Goal: Task Accomplishment & Management: Complete application form

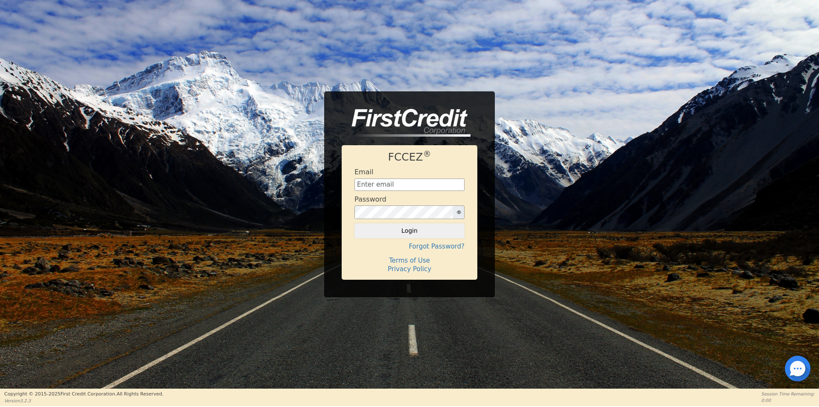
click at [414, 176] on div "Email" at bounding box center [410, 179] width 110 height 23
click at [415, 188] on input "text" at bounding box center [410, 184] width 110 height 13
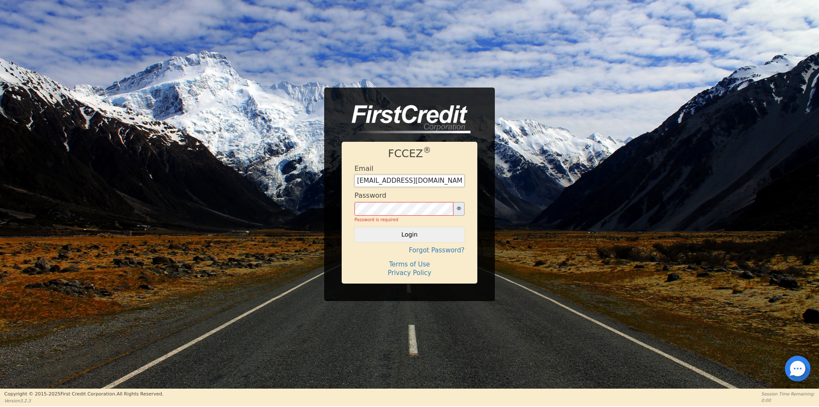
type input "[EMAIL_ADDRESS][DOMAIN_NAME]"
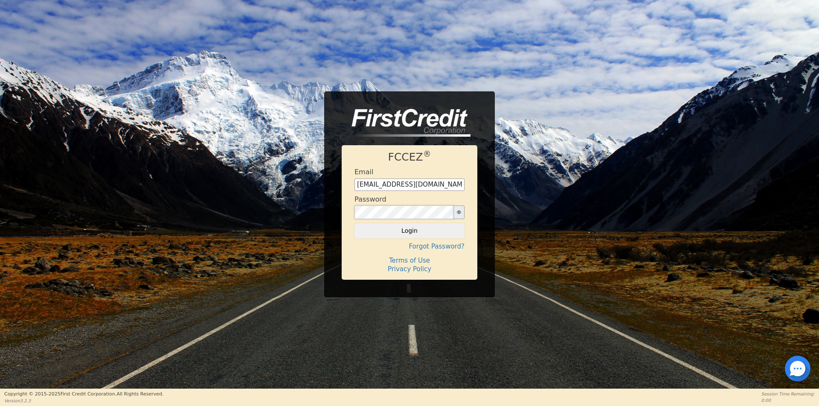
click at [355, 223] on button "Login" at bounding box center [410, 230] width 110 height 15
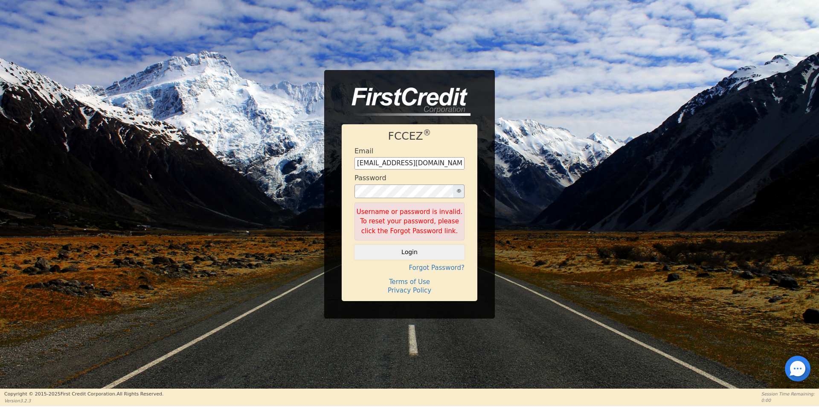
click at [456, 189] on button "button" at bounding box center [459, 191] width 12 height 14
click at [355, 245] on button "Login" at bounding box center [410, 252] width 110 height 15
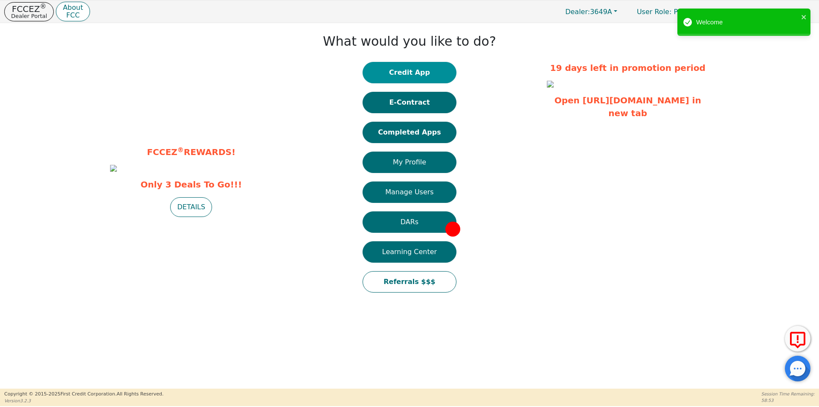
click at [418, 72] on button "Credit App" at bounding box center [410, 72] width 94 height 21
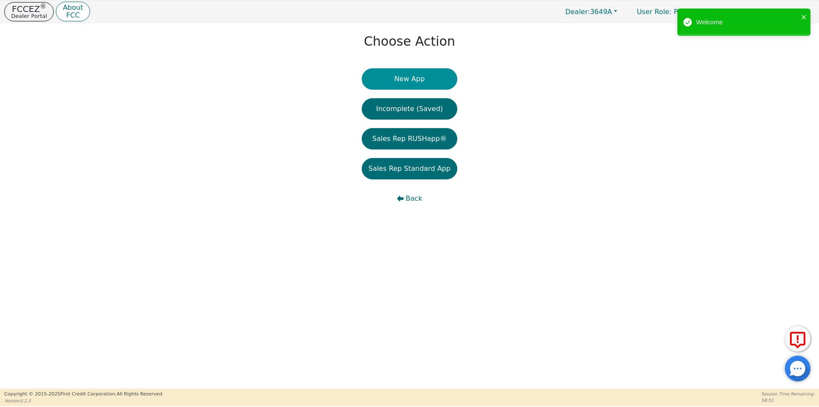
click at [422, 79] on button "New App" at bounding box center [410, 78] width 96 height 21
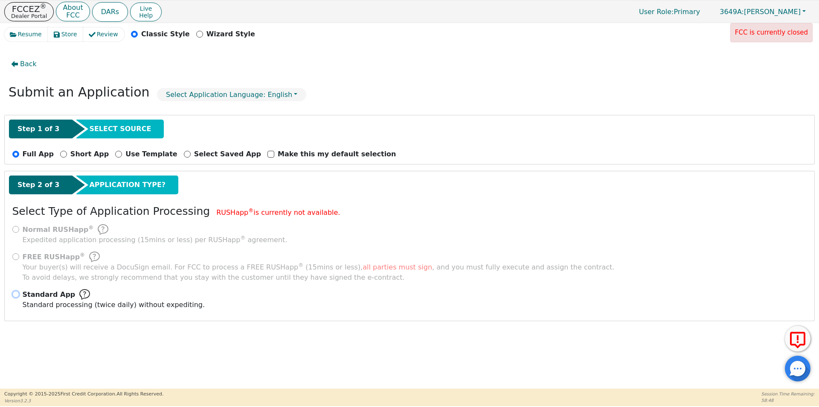
click at [16, 294] on input "Standard App Standard processing (twice daily) without expediting." at bounding box center [15, 294] width 7 height 7
radio input "true"
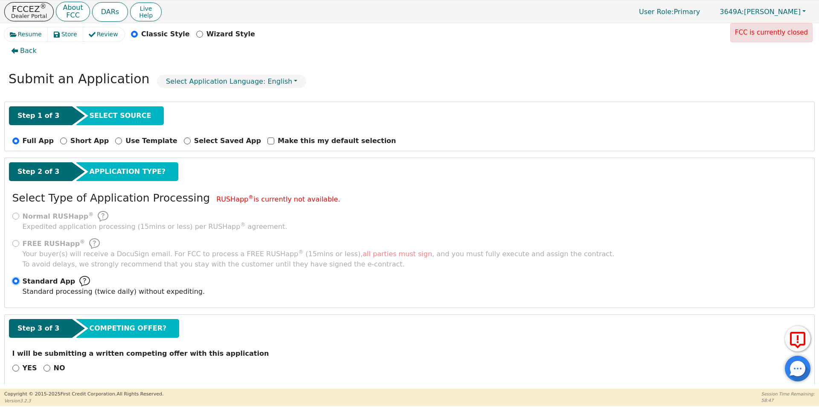
scroll to position [20, 0]
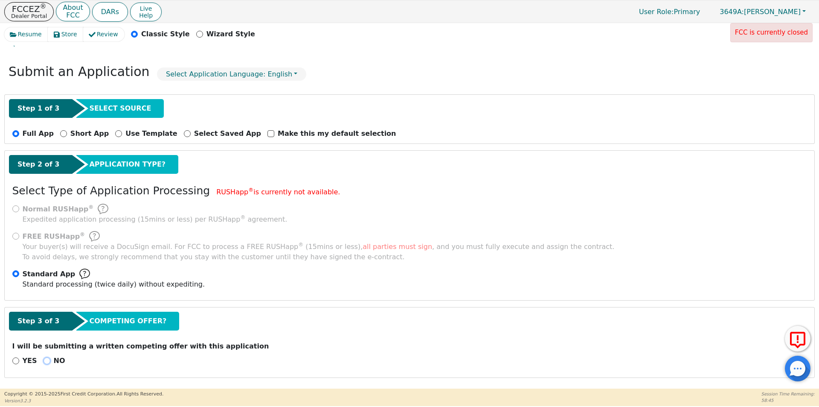
click at [45, 360] on input "NO" at bounding box center [47, 360] width 7 height 7
radio input "true"
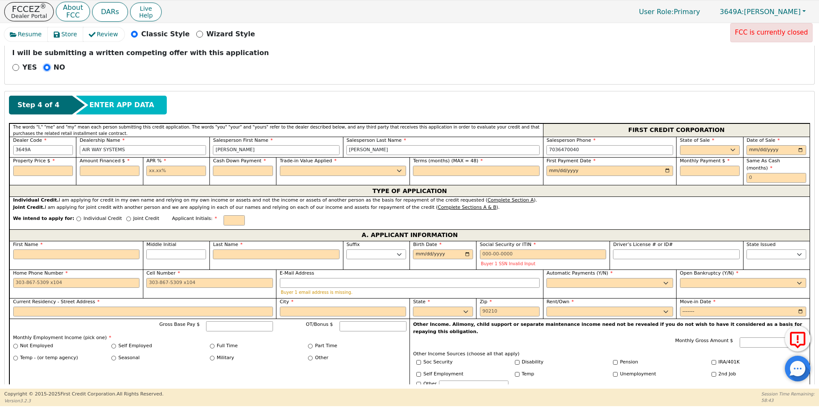
scroll to position [319, 0]
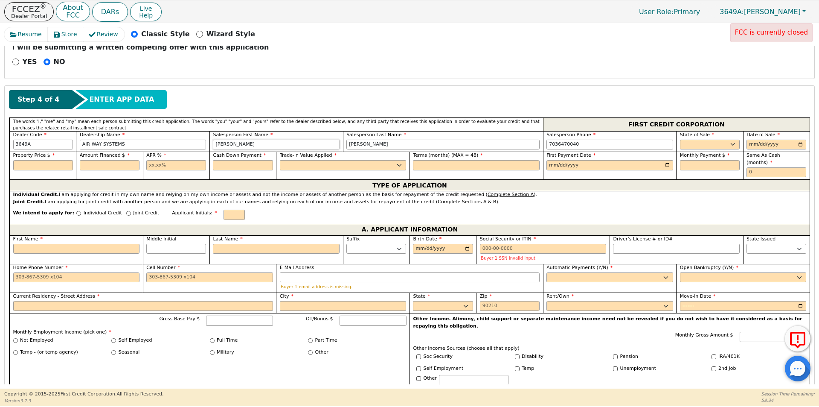
drag, startPoint x: 216, startPoint y: 143, endPoint x: 193, endPoint y: 146, distance: 23.2
click at [193, 146] on div "Dealer Code 3649A Dealership Name AIR WAY SYSTEMS Salesperson First Name [PERSO…" at bounding box center [409, 141] width 801 height 21
type input "[PERSON_NAME]"
type input "Penn"
type input "[PHONE_NUMBER]"
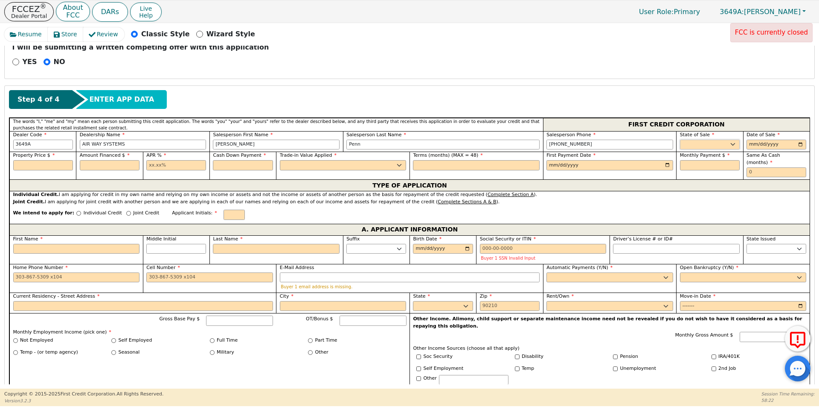
select select "IA"
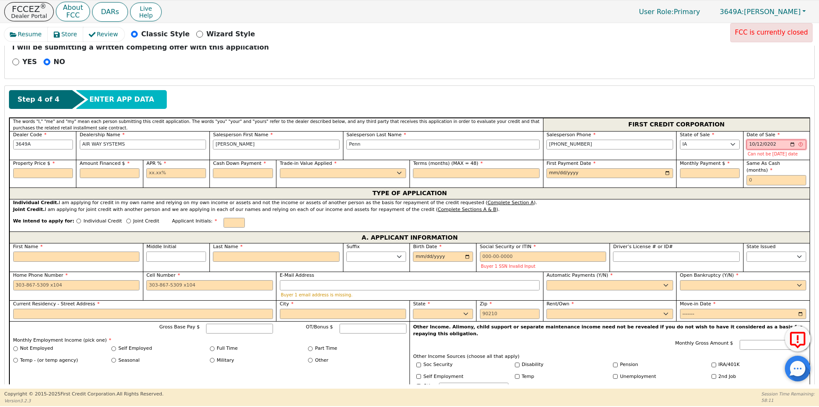
type input "[DATE]"
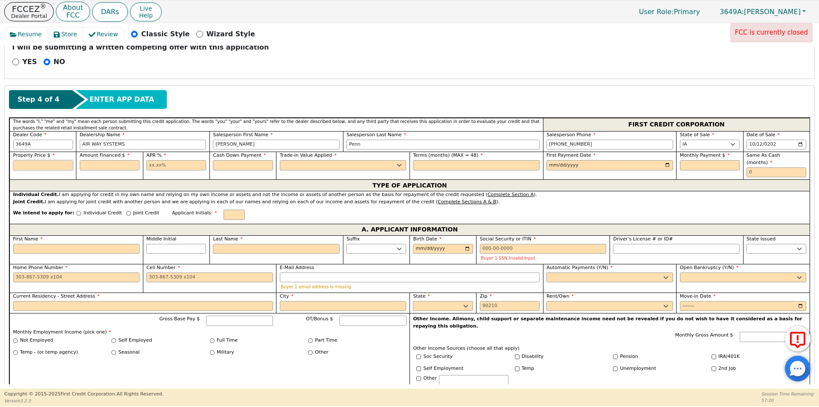
click at [43, 165] on input "text" at bounding box center [43, 165] width 60 height 10
type input "4697.92"
click at [98, 167] on input "text" at bounding box center [110, 165] width 60 height 10
type input "4397.92"
click at [193, 168] on input "text" at bounding box center [176, 165] width 60 height 10
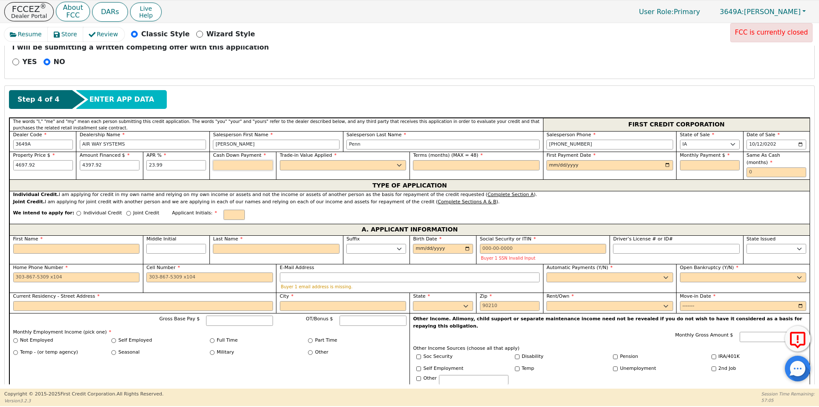
click at [253, 160] on input "text" at bounding box center [243, 165] width 60 height 10
drag, startPoint x: 191, startPoint y: 164, endPoint x: 129, endPoint y: 160, distance: 61.5
click at [129, 160] on div "Property Price $ 4697.92 Amount Financed $ 4397.92 APR % 23.99 Cash Down Paymen…" at bounding box center [409, 165] width 801 height 28
type input "24.00"
click at [233, 165] on input "text" at bounding box center [243, 165] width 60 height 10
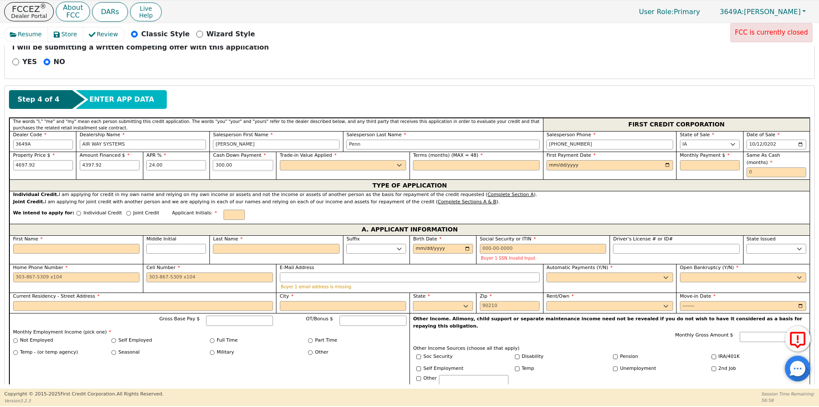
type input "300.00"
click at [299, 166] on select "Yes No" at bounding box center [343, 165] width 127 height 10
select select "n"
click at [280, 160] on select "Yes No" at bounding box center [343, 165] width 127 height 10
click at [461, 163] on input "text" at bounding box center [476, 165] width 127 height 10
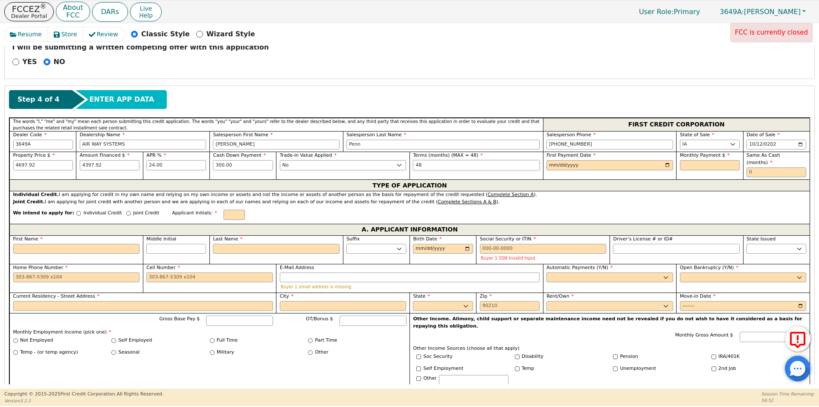
type input "48"
click at [667, 165] on input "date" at bounding box center [610, 165] width 127 height 10
click at [587, 169] on input "[DATE]" at bounding box center [610, 165] width 127 height 10
type input "[DATE]"
click at [686, 163] on input "text" at bounding box center [710, 165] width 60 height 10
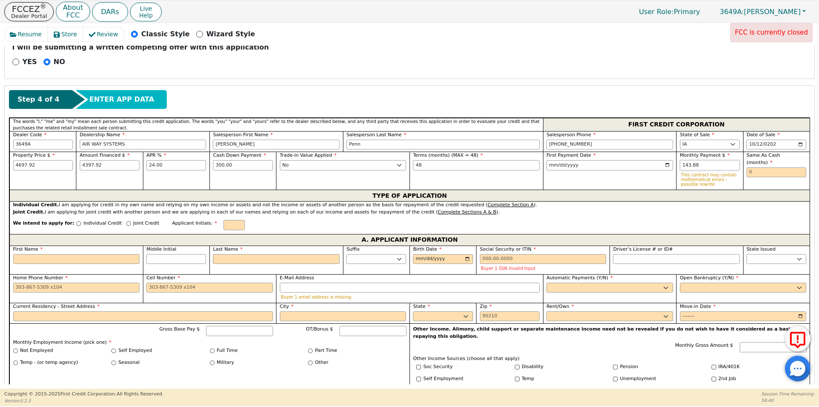
type input "143.88"
click at [754, 167] on input "text" at bounding box center [777, 172] width 60 height 10
type input "0"
drag, startPoint x: 695, startPoint y: 165, endPoint x: 660, endPoint y: 169, distance: 35.2
click at [660, 169] on div "Property Price $ 4697.92 Amount Financed $ 4397.92 APR % 24.00 Cash Down Paymen…" at bounding box center [409, 170] width 801 height 38
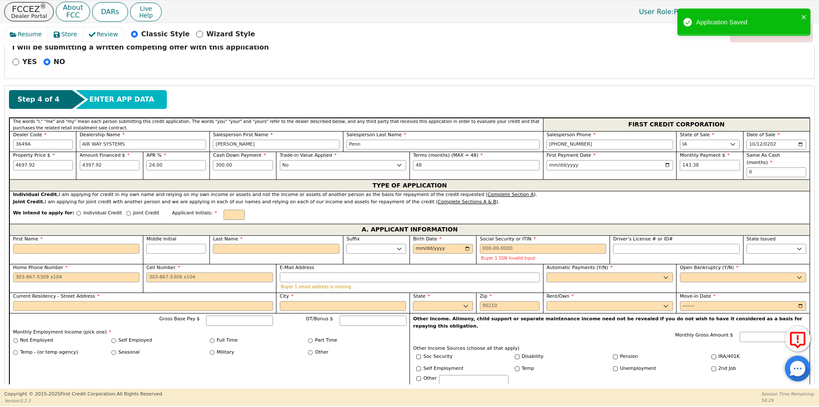
type input "143.38"
click at [753, 167] on input "0" at bounding box center [777, 172] width 60 height 10
click at [76, 211] on input "Individual Credit" at bounding box center [78, 213] width 5 height 5
radio input "true"
click at [224, 210] on input "text" at bounding box center [234, 215] width 21 height 10
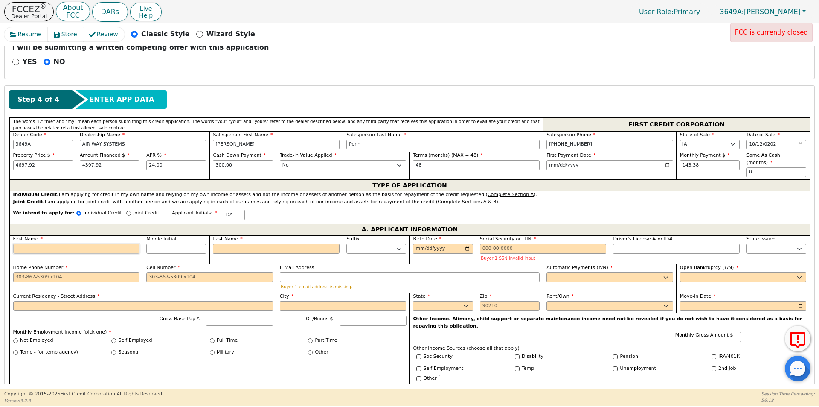
click at [100, 245] on input "First Name" at bounding box center [76, 249] width 127 height 10
type input "D"
type input "De"
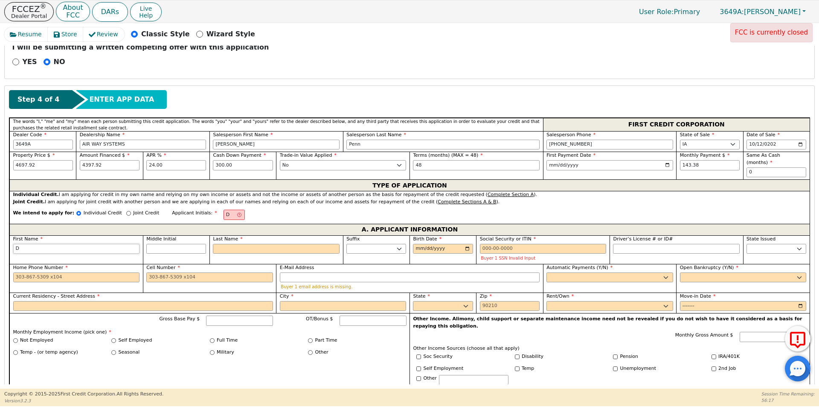
type input "De"
type input "Den"
type input "Deni"
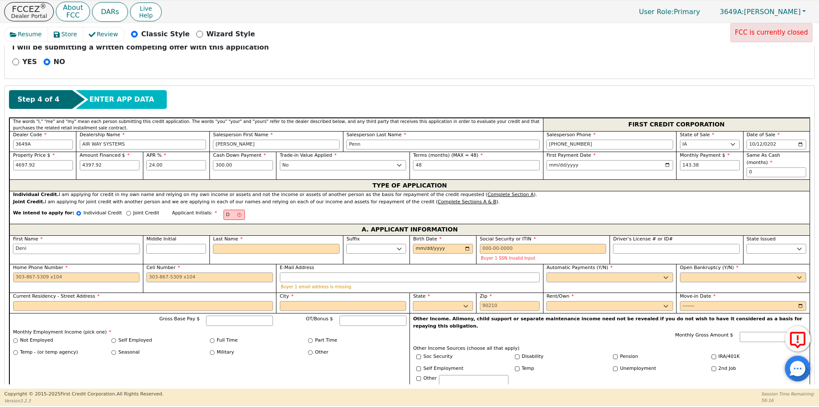
type input "[PERSON_NAME]"
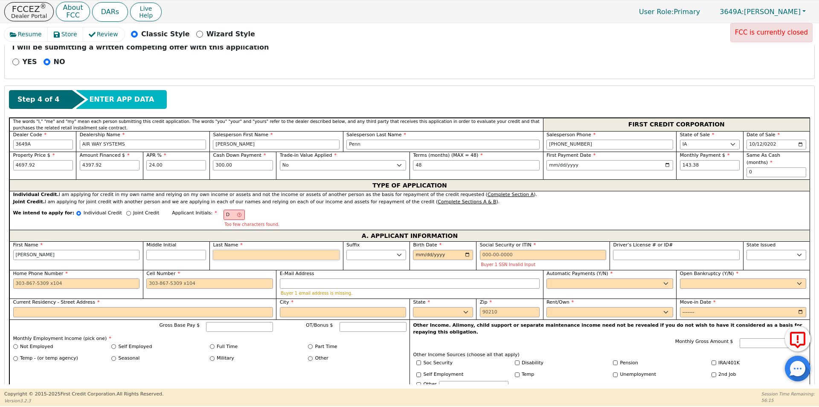
type input "DA"
type input "A"
type input "[PERSON_NAME]"
type input "Al"
type input "[PERSON_NAME]"
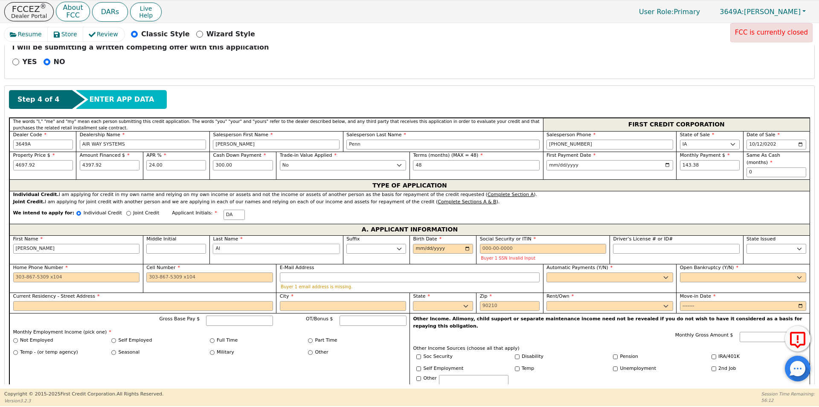
type input "Als"
type input "[PERSON_NAME]"
type input "Alst"
type input "[PERSON_NAME]"
type input "Alsto"
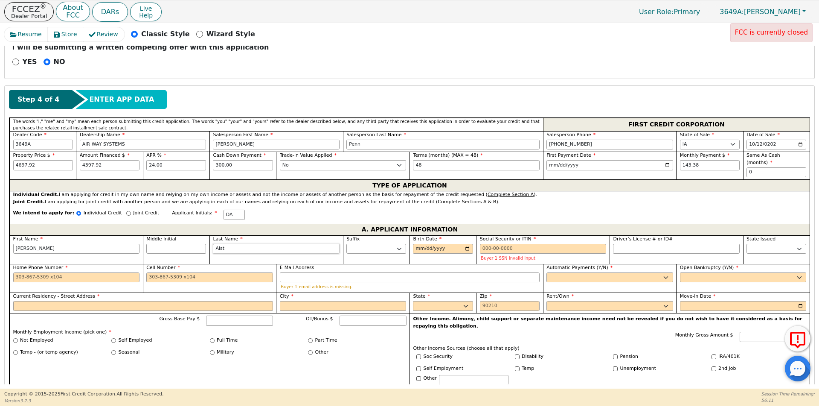
type input "[PERSON_NAME]"
type input "[DATE]"
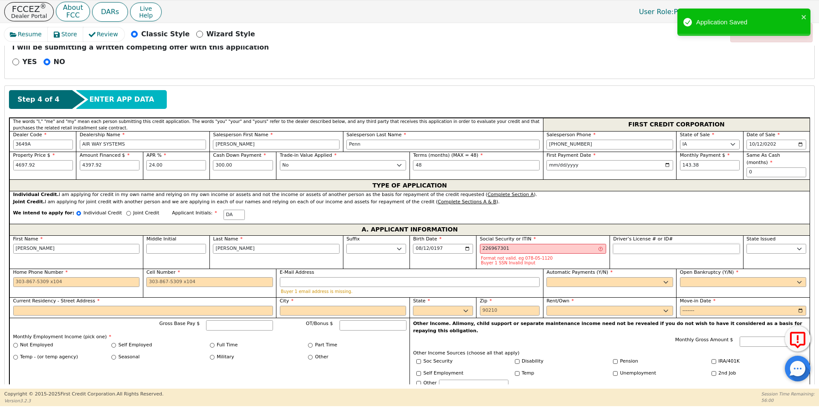
type input "***-**-7301"
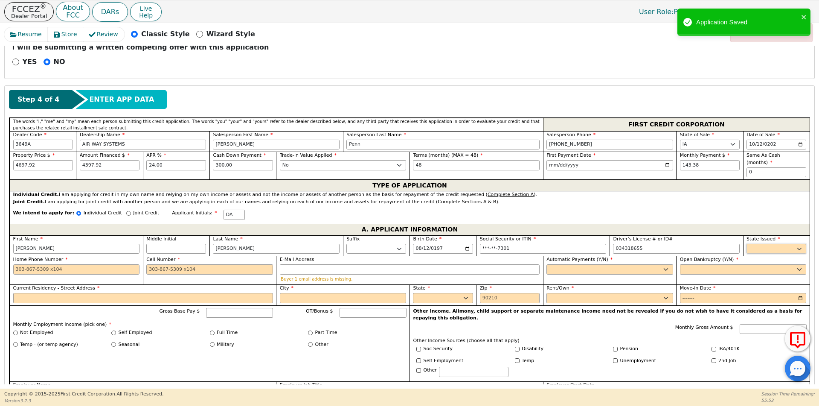
type input "*********"
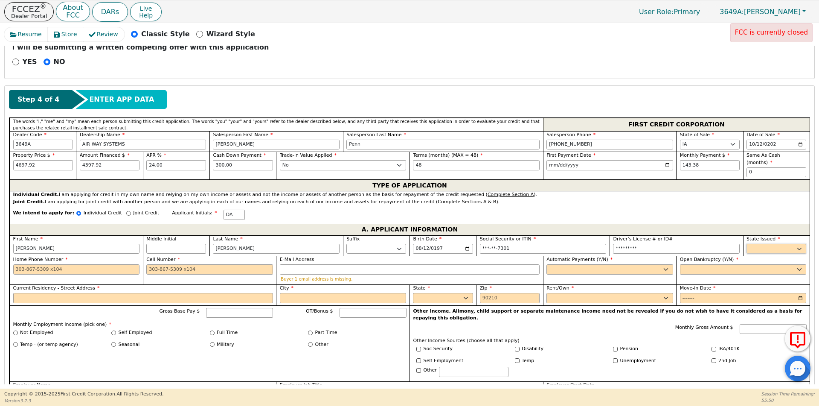
click at [788, 244] on select "AK AL AR AZ CA CO CT DC DE FL [GEOGRAPHIC_DATA] HI IA ID IL IN KS [GEOGRAPHIC_D…" at bounding box center [777, 249] width 60 height 10
select select "VA"
click at [747, 244] on select "AK AL AR AZ CA CO CT DC DE FL [GEOGRAPHIC_DATA] HI IA ID IL IN KS [GEOGRAPHIC_D…" at bounding box center [777, 249] width 60 height 10
click at [179, 264] on input "Cell Number" at bounding box center [209, 269] width 127 height 10
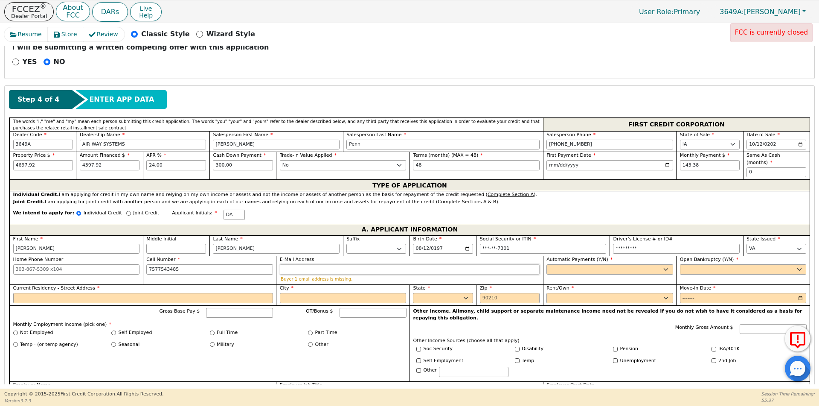
type input "[PHONE_NUMBER]"
click at [298, 264] on input "E-Mail Address" at bounding box center [410, 269] width 260 height 10
type input "[EMAIL_ADDRESS][DOMAIN_NAME]"
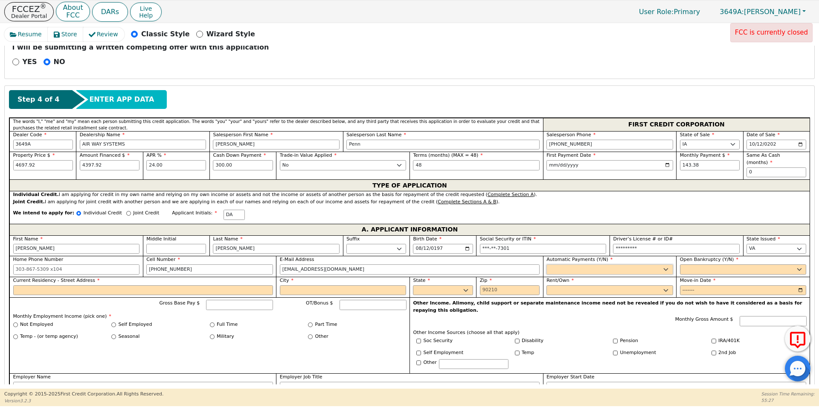
select select "y"
type input "[PERSON_NAME]"
select select "n"
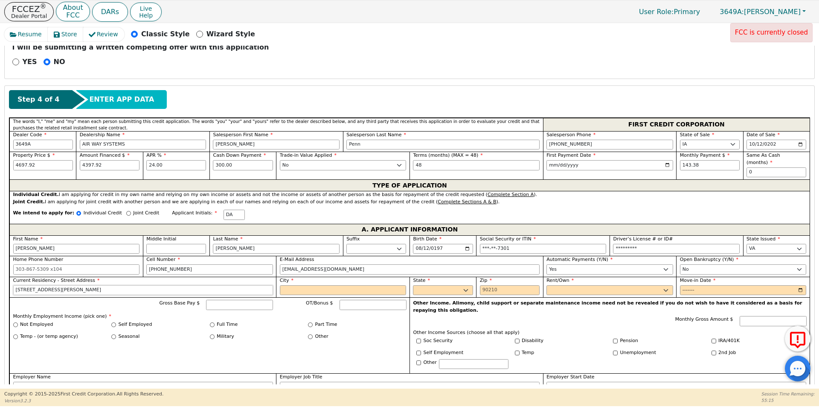
type input "[STREET_ADDRESS][PERSON_NAME]"
type input "[US_STATE] Beac"
select select "VA"
type input "23462"
select select "Own"
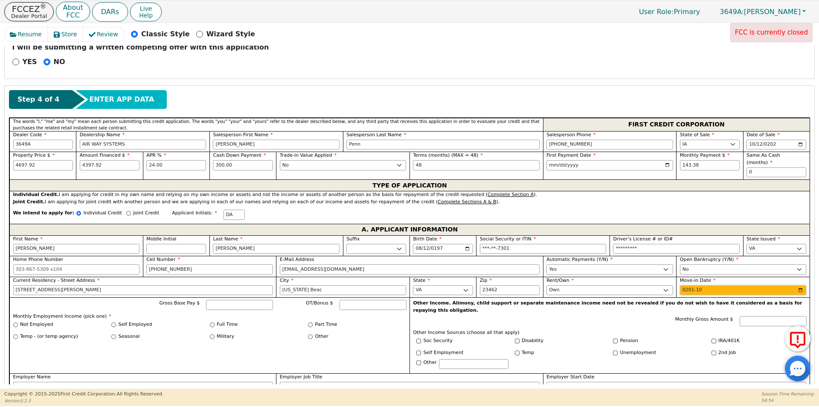
type input "2019-10"
click at [251, 300] on input "Gross Base Pay $" at bounding box center [239, 305] width 67 height 10
type input "3400.00"
click at [212, 322] on input "Full Time" at bounding box center [212, 324] width 5 height 5
radio input "true"
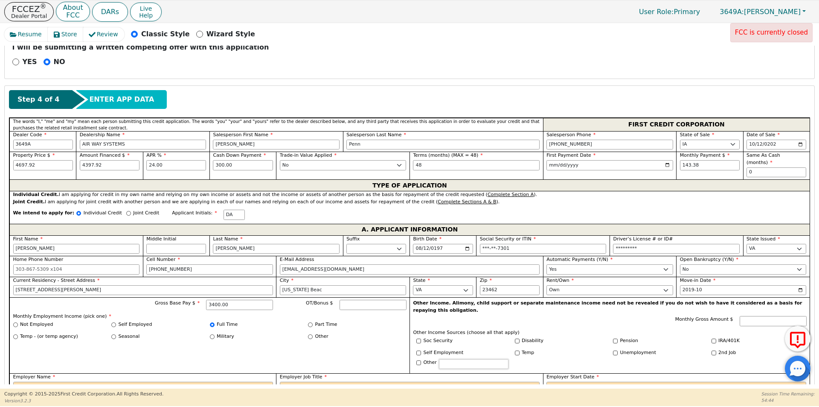
click at [445, 359] on input "text" at bounding box center [474, 364] width 70 height 10
drag, startPoint x: 465, startPoint y: 351, endPoint x: 426, endPoint y: 352, distance: 39.3
click at [426, 359] on div "Other 1200" at bounding box center [463, 365] width 99 height 12
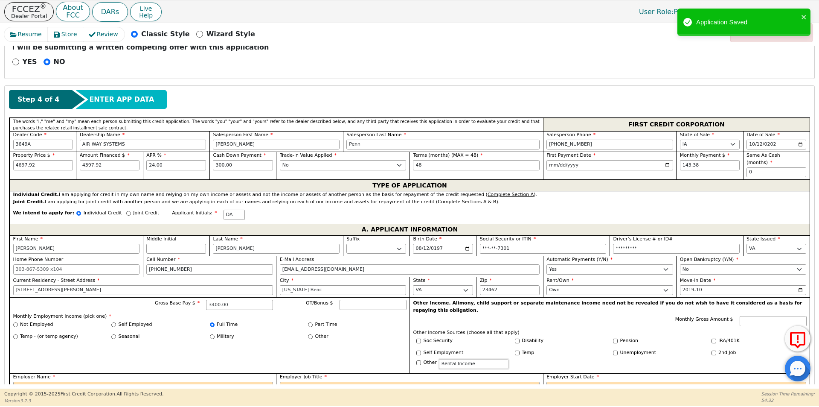
type input "Rental Income"
click at [425, 359] on label "Other" at bounding box center [430, 362] width 13 height 7
click at [421, 360] on input "Other" at bounding box center [419, 362] width 5 height 5
checkbox input "true"
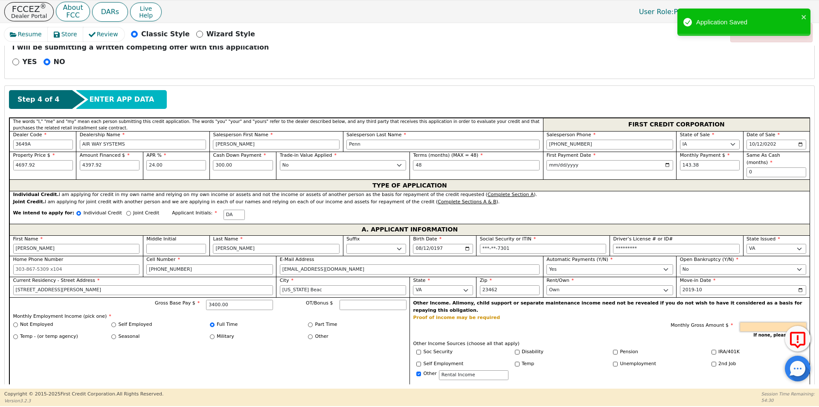
click at [786, 322] on input "Monthly Gross Amount $" at bounding box center [773, 327] width 67 height 10
type input "1200.00"
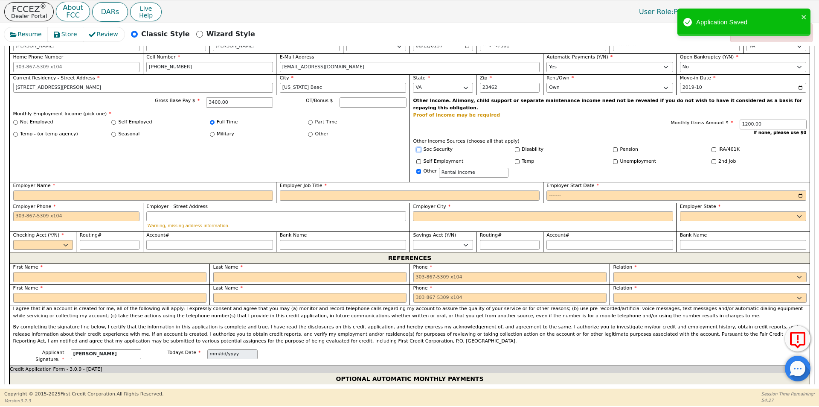
scroll to position [533, 0]
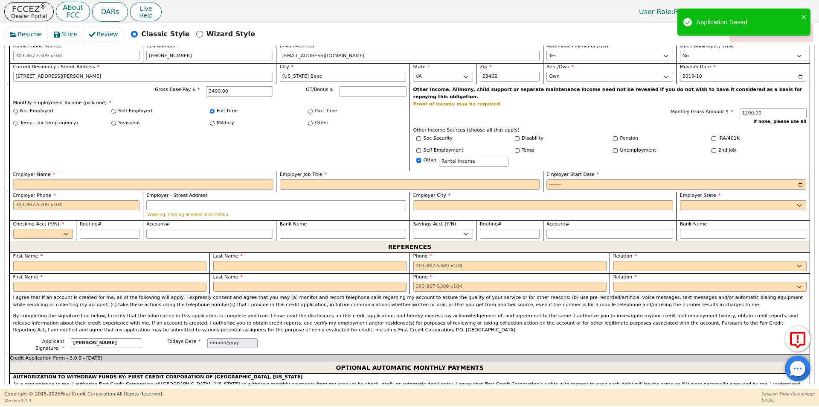
click at [100, 179] on input "Employer Name" at bounding box center [143, 184] width 260 height 10
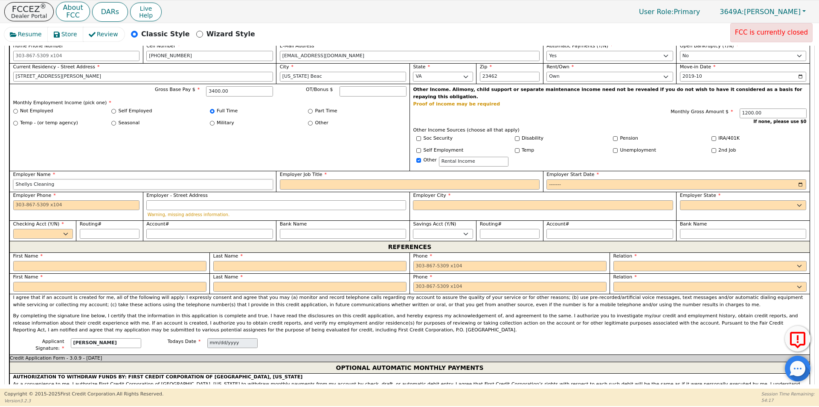
type input "Shellys Cleaning"
type input "House Cleaner"
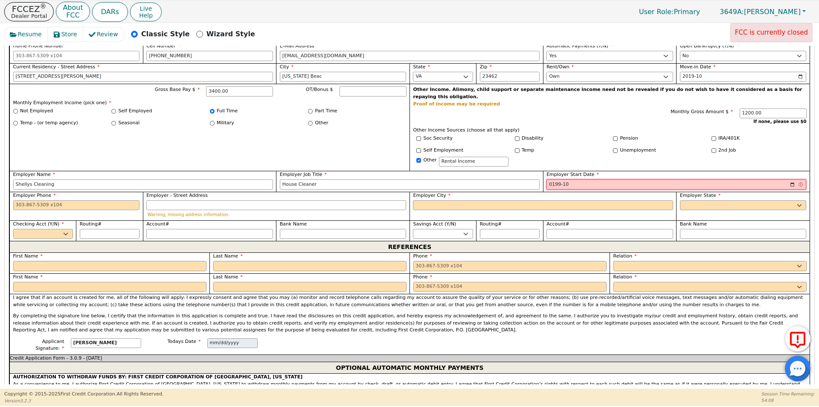
type input "1997-10"
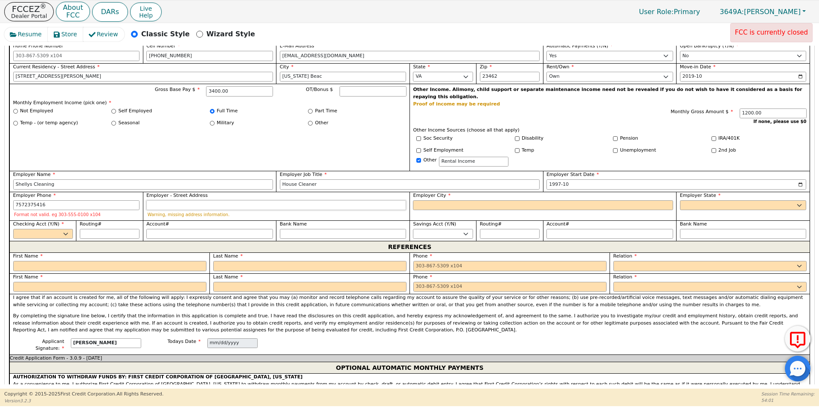
type input "[PHONE_NUMBER]"
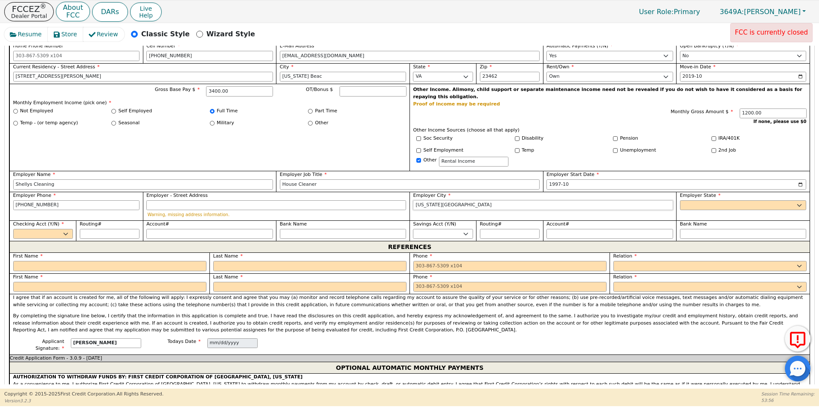
type input "[US_STATE][GEOGRAPHIC_DATA]"
select select "VA"
select select "y"
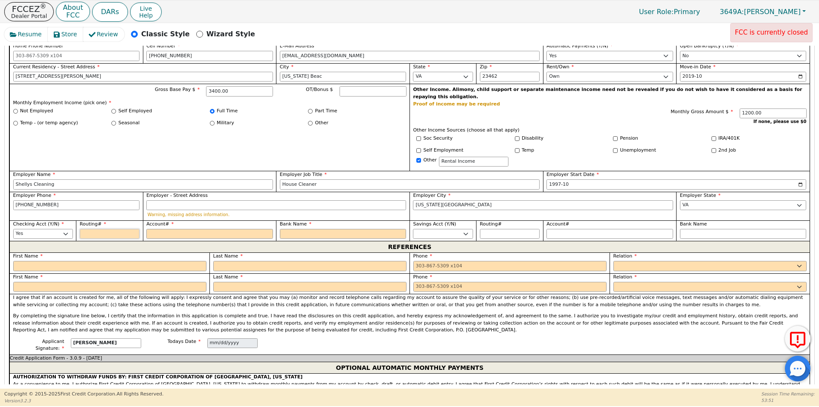
type input "0"
type input "*"
type input "02"
type input "**"
type input "021"
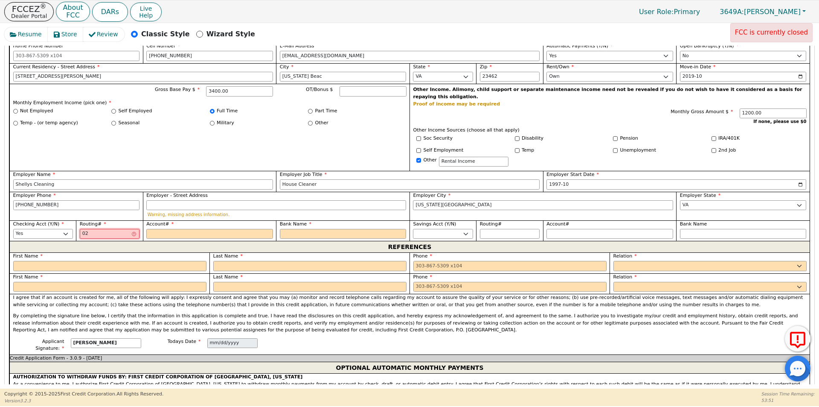
type input "***"
type input "0214"
type input "****"
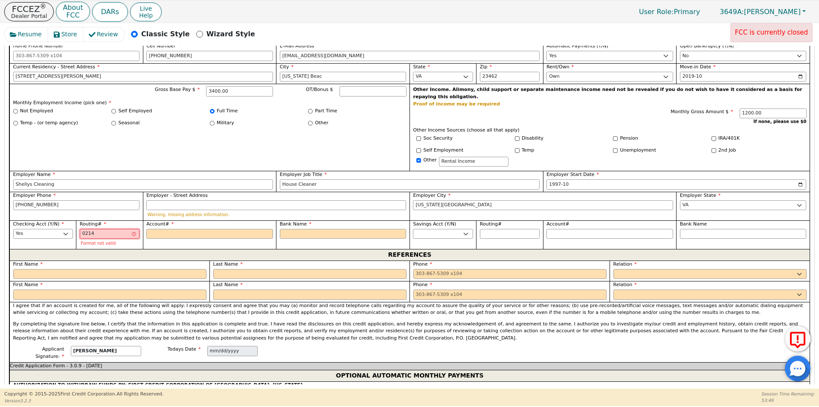
type input "02140"
type input "*****"
type input "021400"
type input "******"
type input "0214004"
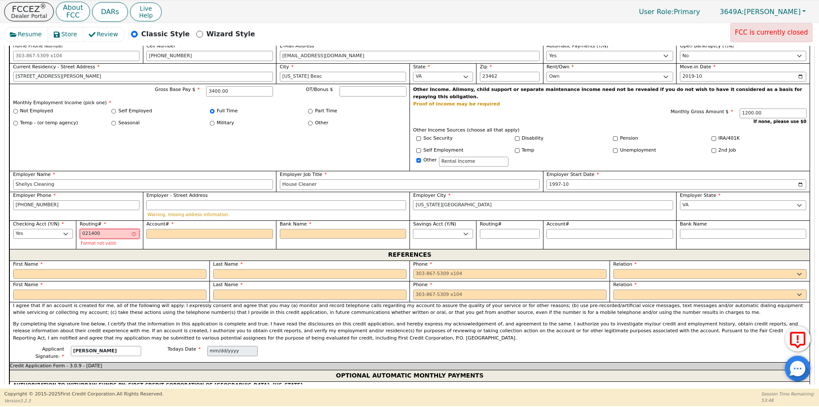
type input "*******"
type input "02140044"
type input "********"
type input "021400449"
type input "*********"
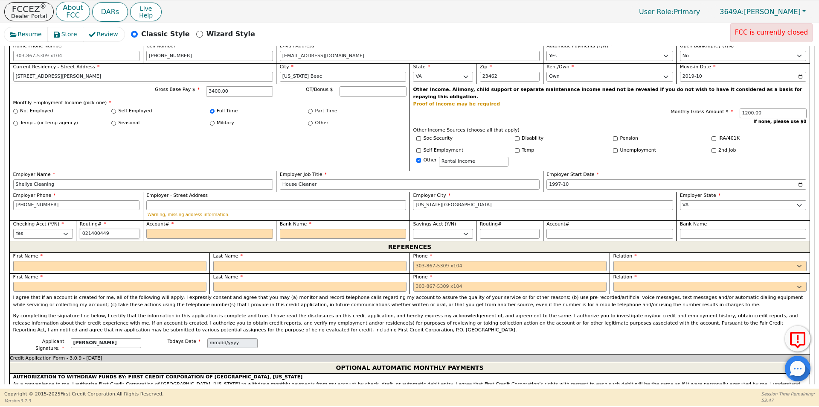
type input "02140044"
type input "********"
type input "0214004"
type input "*******"
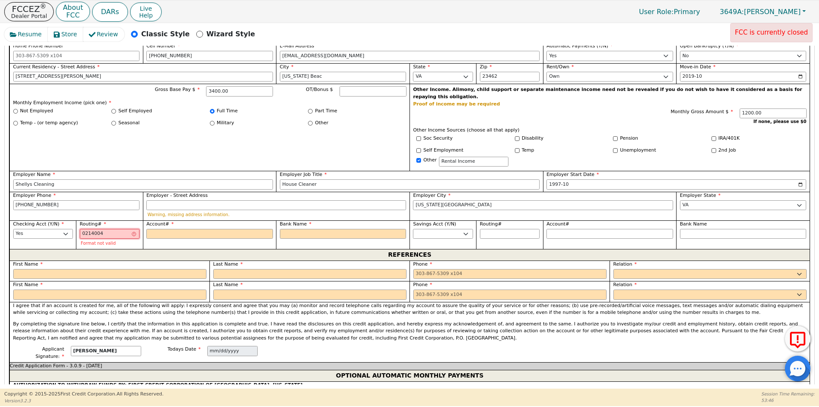
type input "021400"
type input "******"
type input "02140"
type input "*****"
type input "0214"
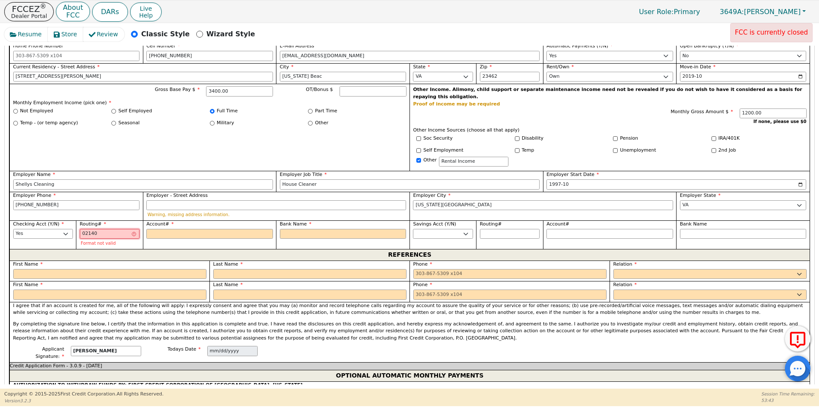
type input "****"
type input "021"
type input "***"
type input "02"
type input "**"
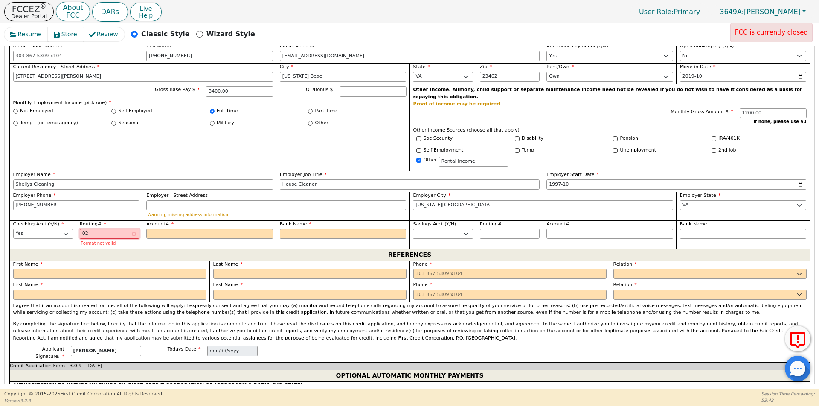
type input "0"
type input "*"
type input "05"
type input "**"
type input "051"
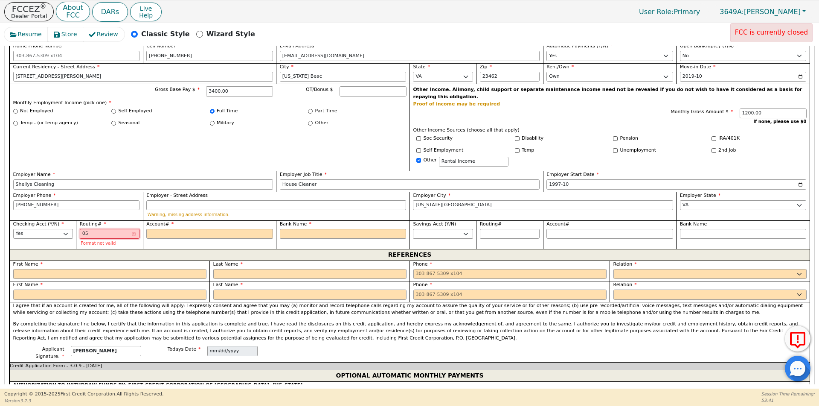
type input "***"
type input "0514"
type input "****"
type input "05140"
type input "*****"
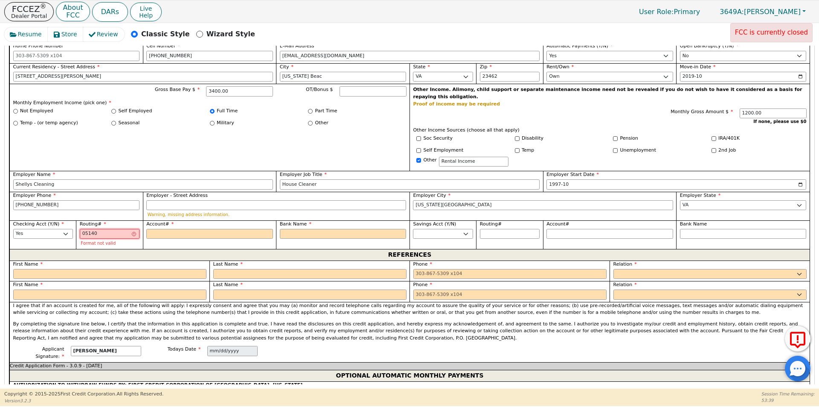
type input "051400"
type input "******"
type input "0514005"
type input "*******"
type input "05140054"
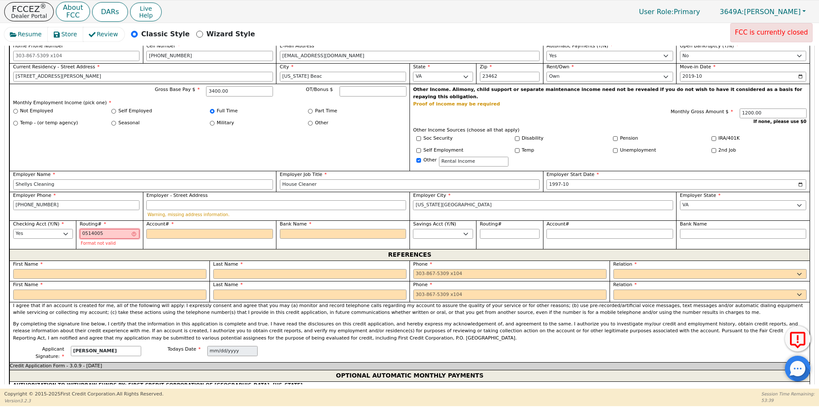
type input "********"
type input "051400549"
type input "*********"
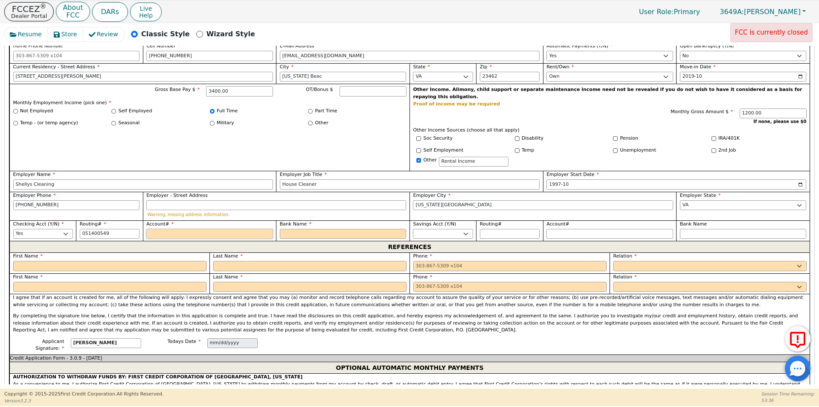
type input "*********"
type input "1"
type input "*"
type input "10"
type input "**"
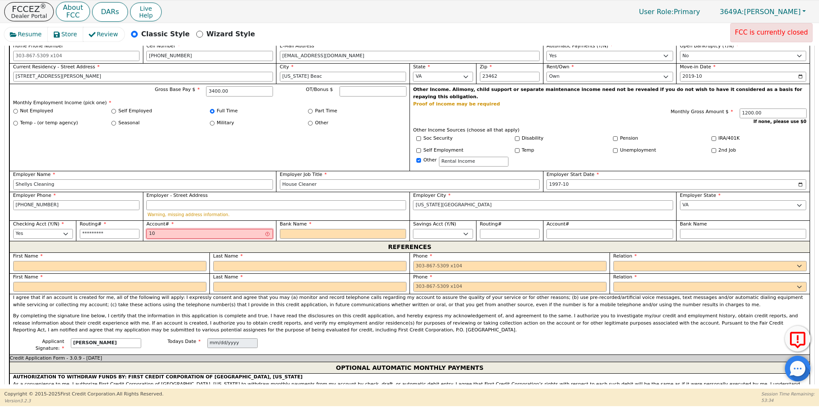
type input "107"
type input "***"
type input "1078"
type input "****"
type input "10785"
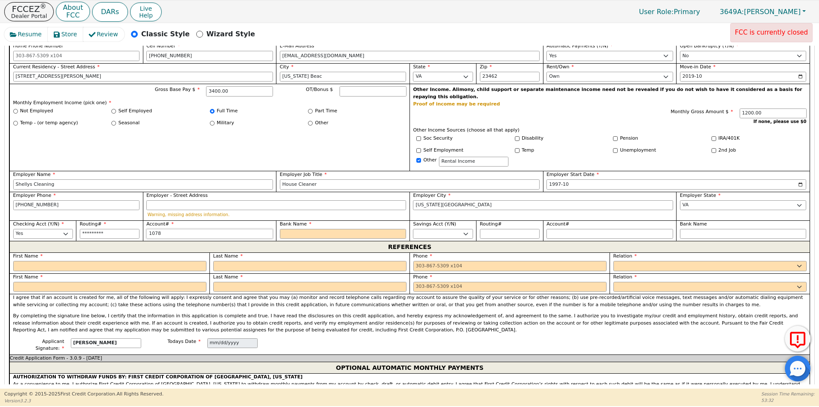
type input "*****"
type input "107857"
type input "******"
type input "10785"
type input "*****"
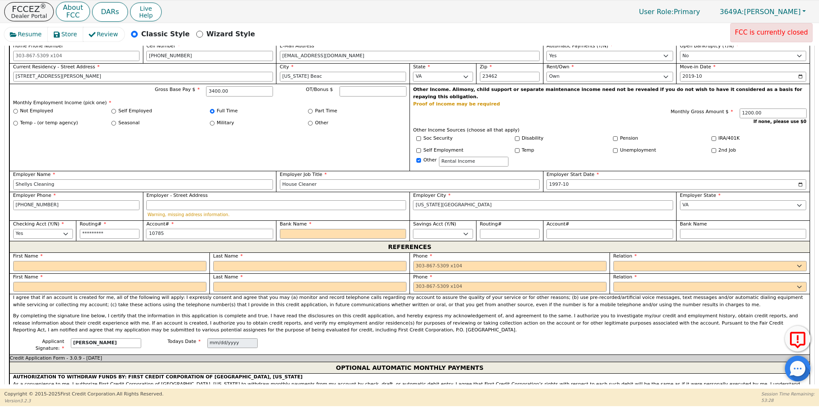
type input "1078"
type input "****"
type input "107"
type input "***"
type input "10"
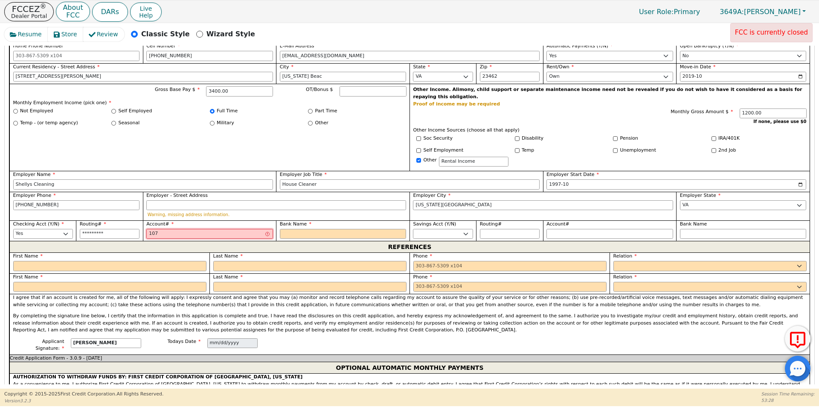
type input "**"
type input "1"
type input "*"
type input "1"
type input "*"
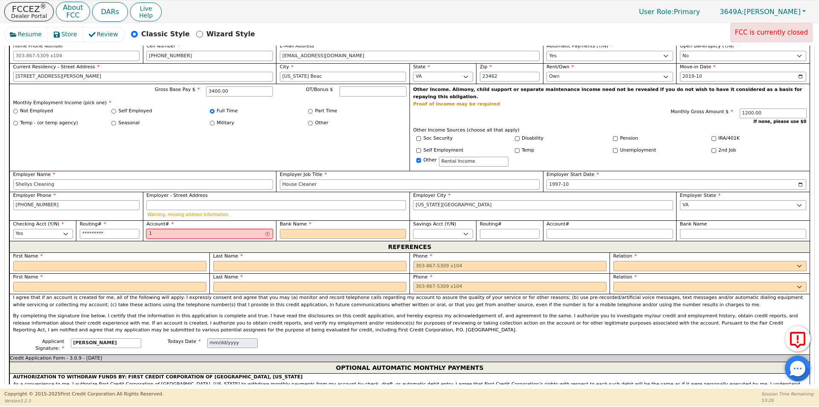
type input "10"
type input "**"
type input "107"
type input "***"
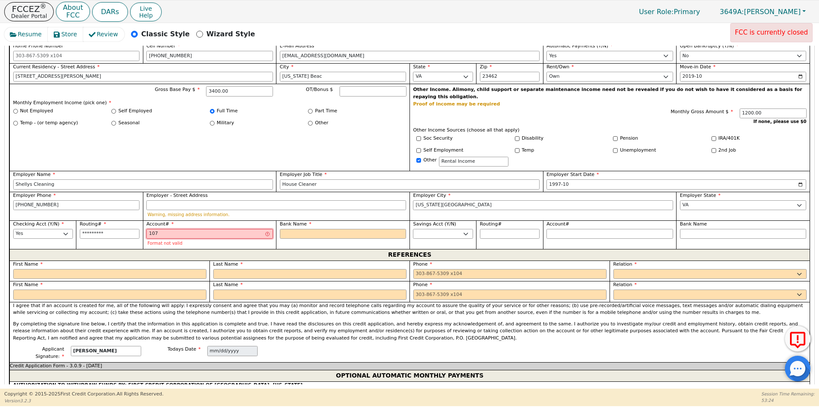
type input "1078"
type input "****"
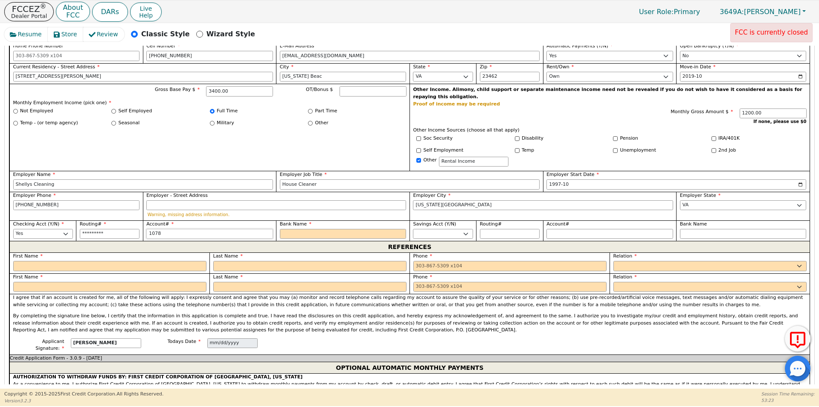
type input "10785"
type input "*****"
type input "107857"
type input "******"
type input "1078571"
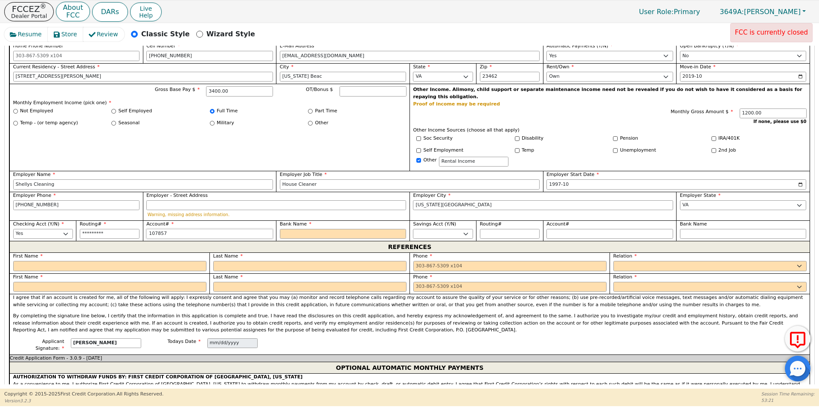
type input "*******"
type input "10785715"
type input "********"
type input "107857151"
type input "*********"
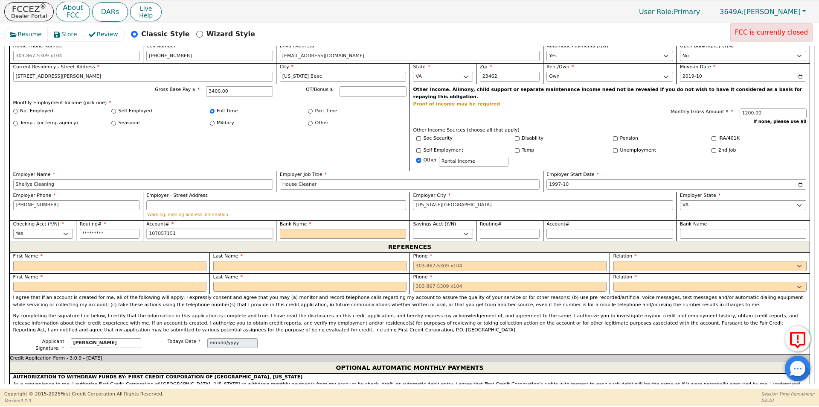
type input "1078571518"
type input "**********"
type input "W"
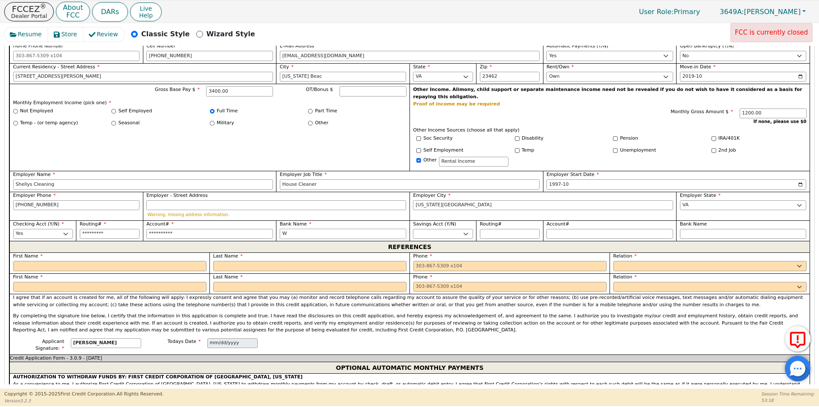
type input "We"
type input "Wel"
type input "Well"
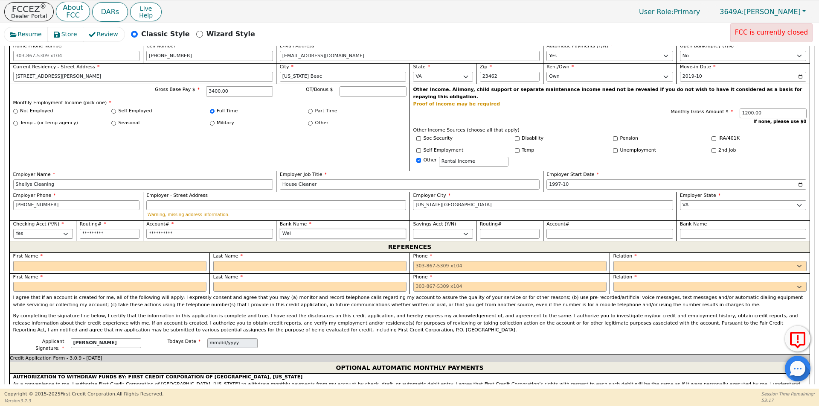
type input "Well"
type input "Wellf"
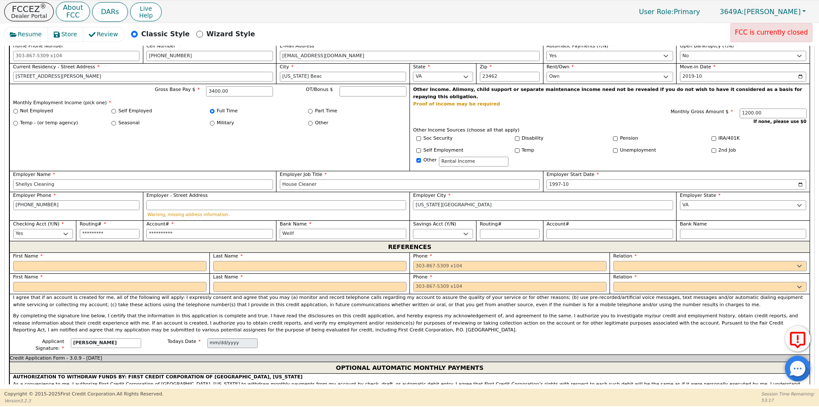
type input "Wellf"
type input "Well"
type input "[PERSON_NAME]"
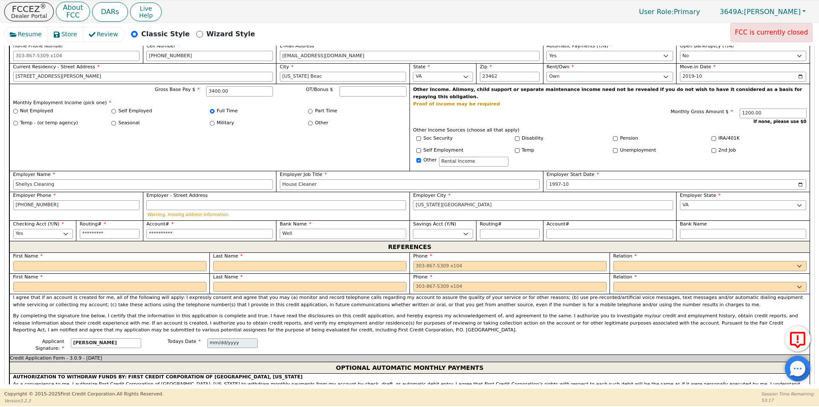
type input "[PERSON_NAME]"
type input "[PERSON_NAME] F"
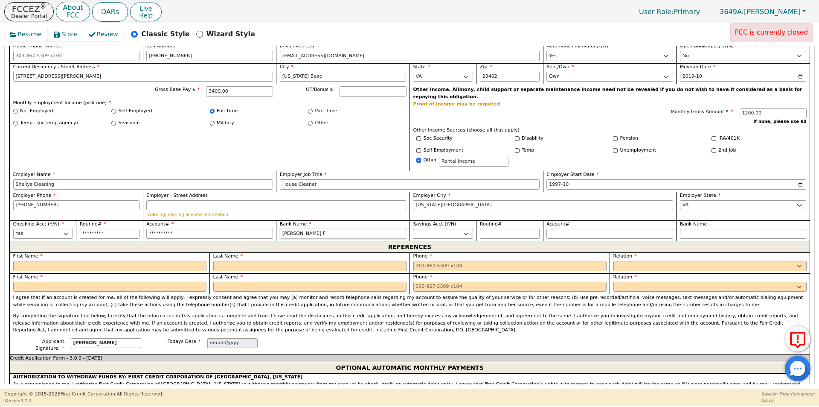
type input "[PERSON_NAME]"
type input "[PERSON_NAME] Far"
type input "[PERSON_NAME] Farg"
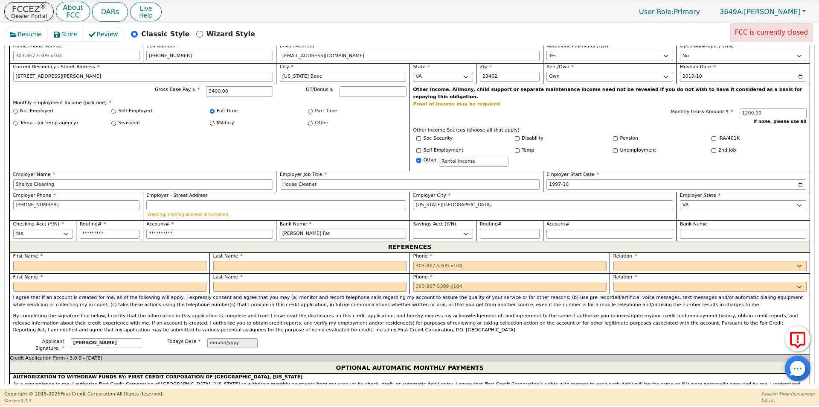
type input "[PERSON_NAME] Farg"
type input "[PERSON_NAME] Fargo"
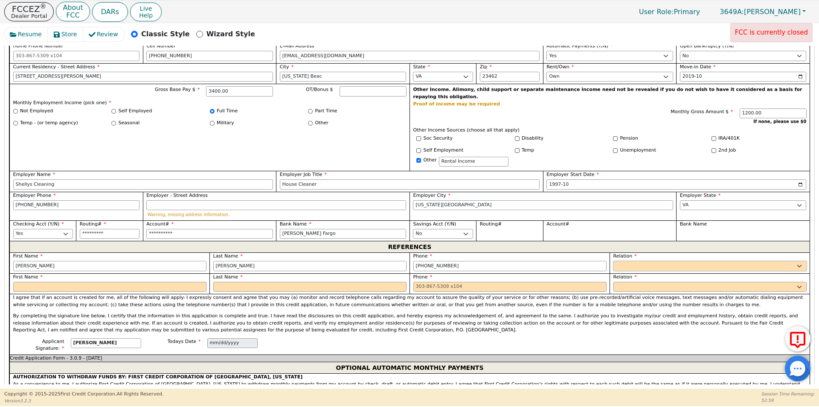
click at [793, 261] on select "FATHER MOTHER SISTER BROTHER DAUGHTER SON CO-WORKER NEIGHBOR FRIEND COUSIN G-MO…" at bounding box center [710, 266] width 193 height 10
click at [614, 261] on select "FATHER MOTHER SISTER BROTHER DAUGHTER SON CO-WORKER NEIGHBOR FRIEND COUSIN G-MO…" at bounding box center [710, 266] width 193 height 10
click at [84, 282] on input "text" at bounding box center [109, 287] width 193 height 10
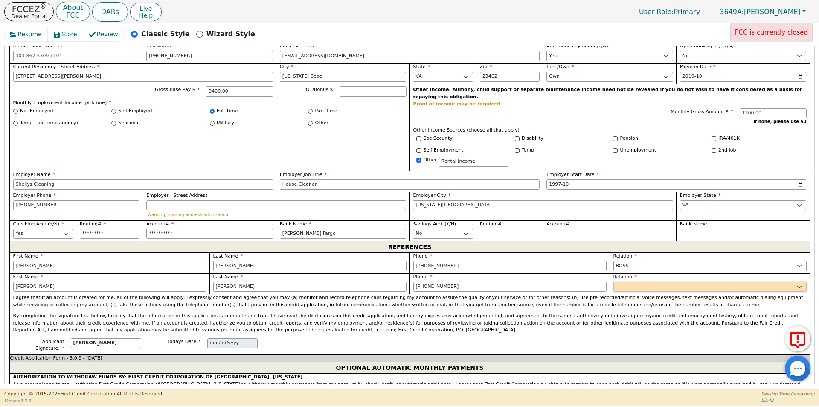
click at [717, 282] on select "FATHER MOTHER SISTER BROTHER DAUGHTER SON CO-WORKER NEIGHBOR FRIEND COUSIN G-MO…" at bounding box center [710, 287] width 193 height 10
click at [614, 282] on select "FATHER MOTHER SISTER BROTHER DAUGHTER SON CO-WORKER NEIGHBOR FRIEND COUSIN G-MO…" at bounding box center [710, 287] width 193 height 10
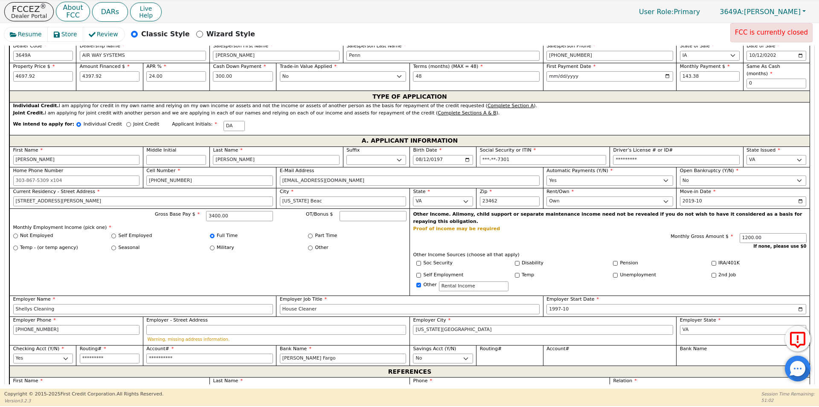
scroll to position [405, 0]
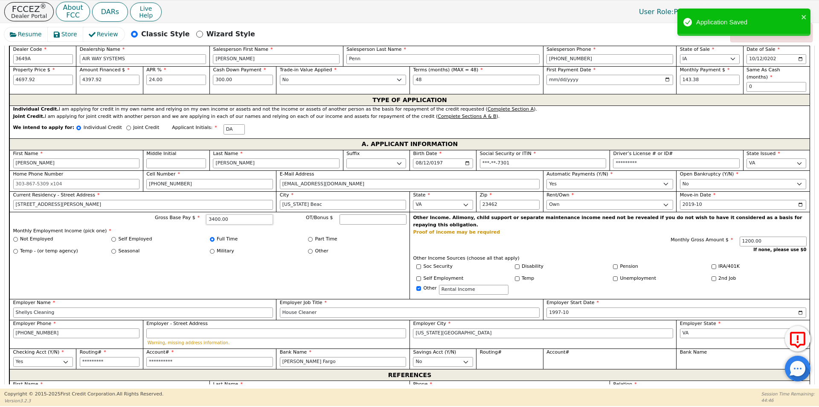
drag, startPoint x: 239, startPoint y: 212, endPoint x: 204, endPoint y: 212, distance: 35.4
click at [204, 214] on div "Gross Base Pay $ 3400.00" at bounding box center [207, 219] width 131 height 10
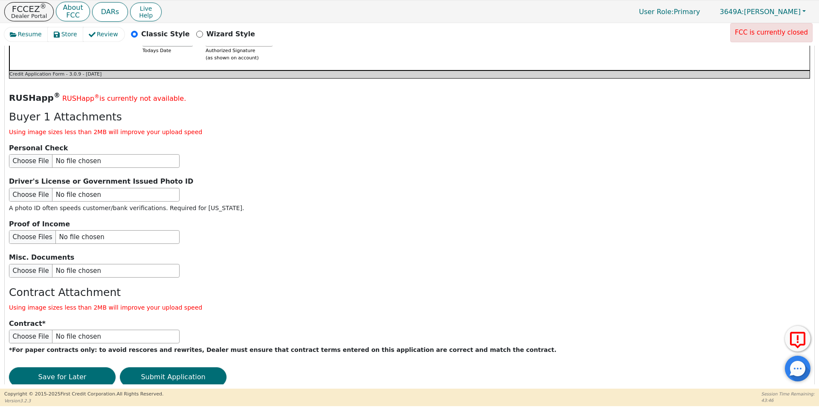
scroll to position [963, 0]
